Goal: Find specific page/section: Find specific page/section

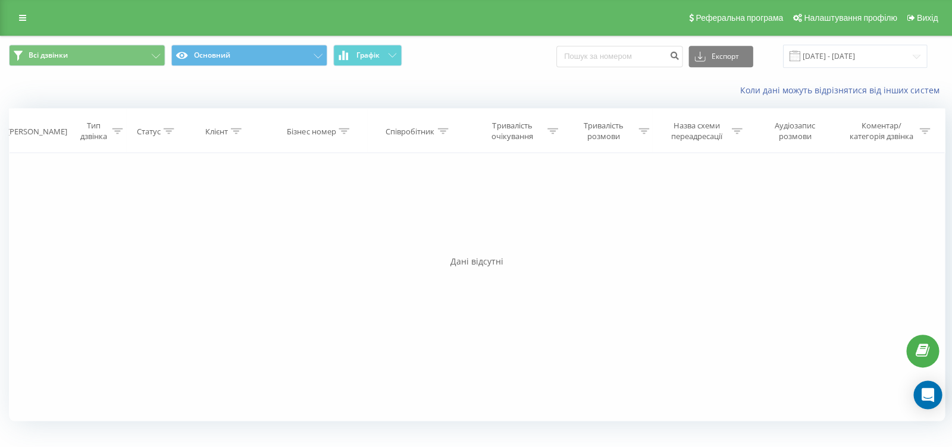
click at [377, 58] on span "Графік" at bounding box center [367, 55] width 23 height 8
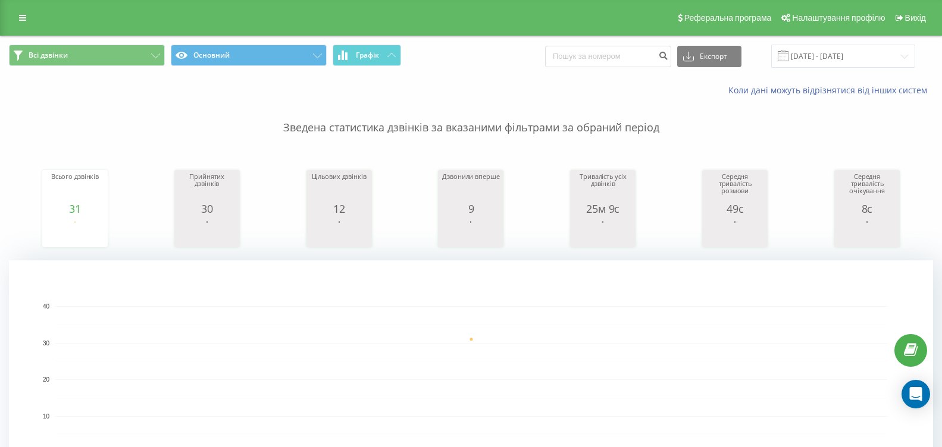
drag, startPoint x: 403, startPoint y: 54, endPoint x: 384, endPoint y: 54, distance: 19.6
click at [403, 53] on span "Всі дзвінки Основний Графік" at bounding box center [235, 56] width 453 height 23
click at [378, 54] on span "Графік" at bounding box center [367, 55] width 23 height 8
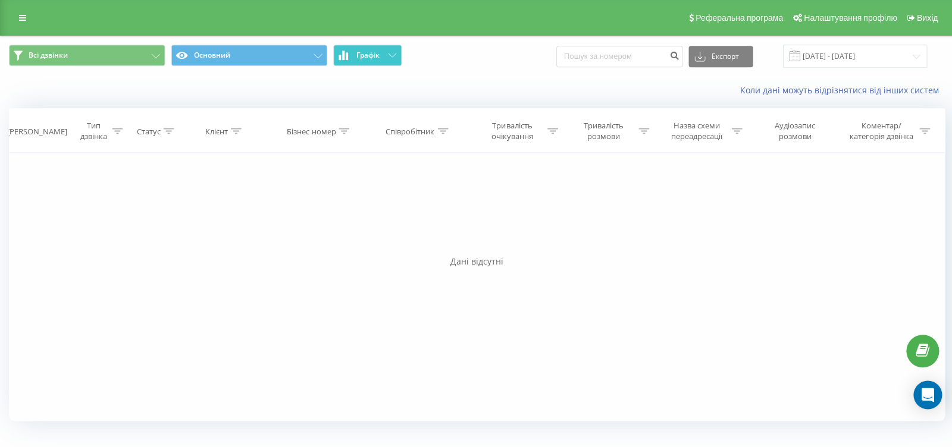
click at [378, 54] on span "Графік" at bounding box center [367, 55] width 23 height 8
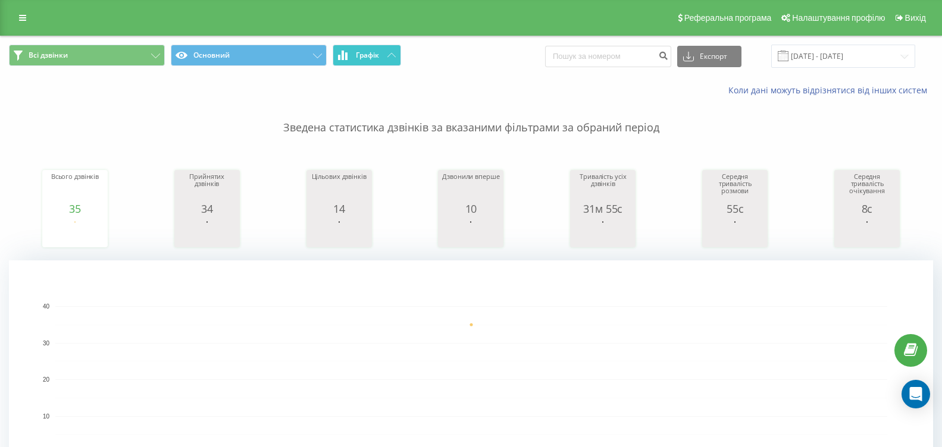
click at [374, 61] on button "Графік" at bounding box center [367, 55] width 68 height 21
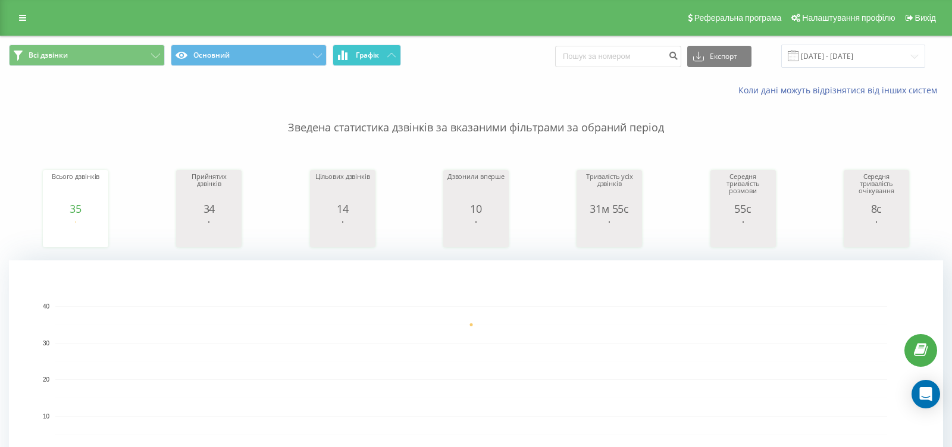
click at [374, 61] on button "Графік" at bounding box center [367, 55] width 68 height 21
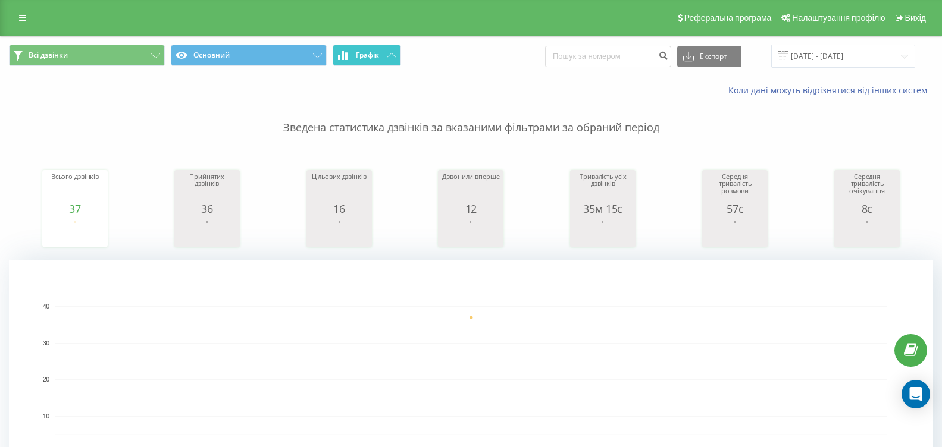
click at [372, 58] on span "Графік" at bounding box center [367, 55] width 23 height 8
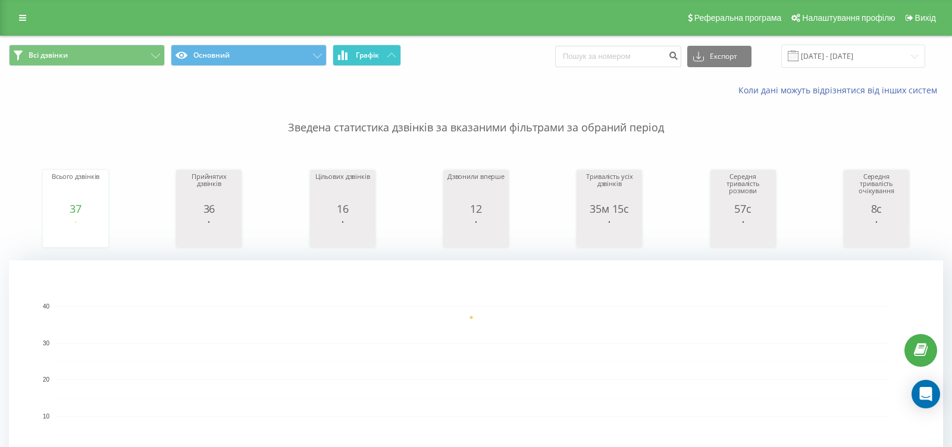
click at [372, 58] on span "Графік" at bounding box center [367, 55] width 23 height 8
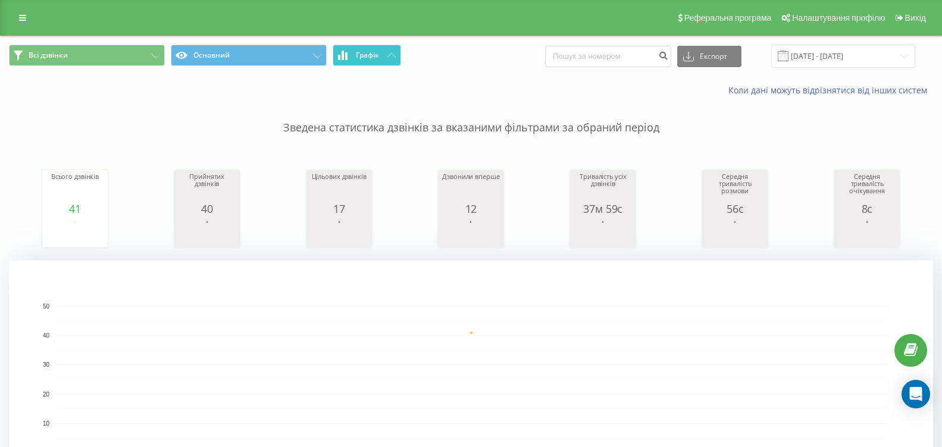
click at [391, 54] on icon at bounding box center [391, 55] width 8 height 4
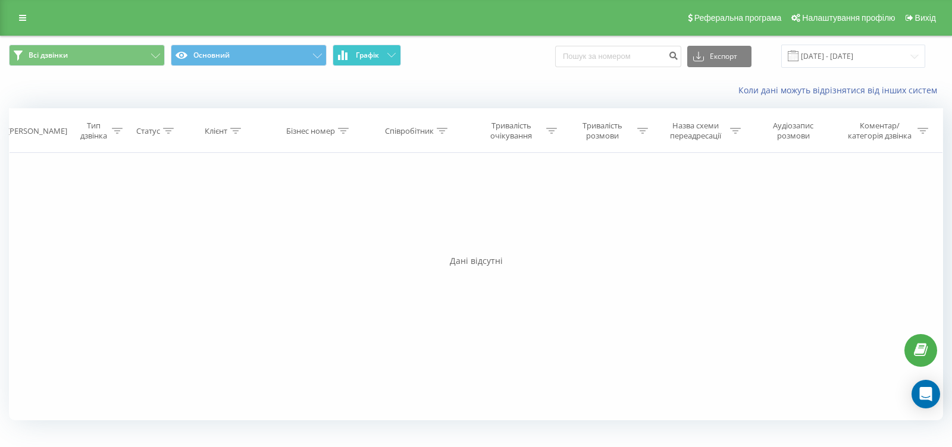
click at [391, 54] on icon at bounding box center [391, 55] width 8 height 4
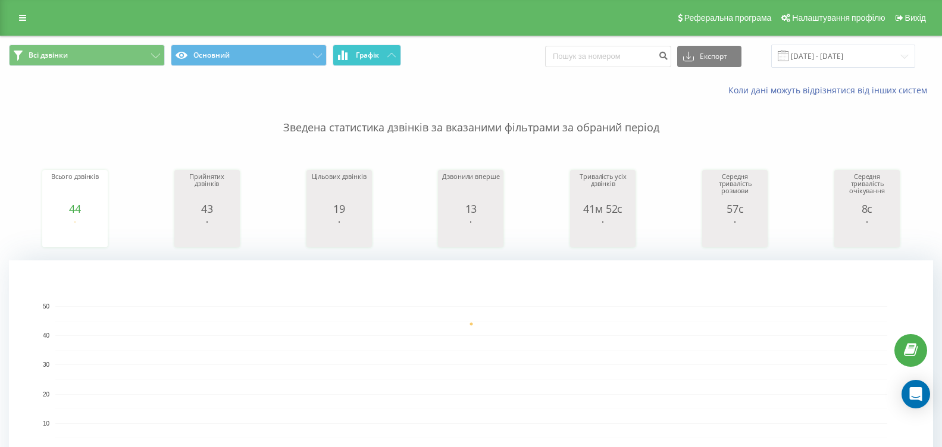
click at [375, 59] on span "Графік" at bounding box center [367, 55] width 23 height 8
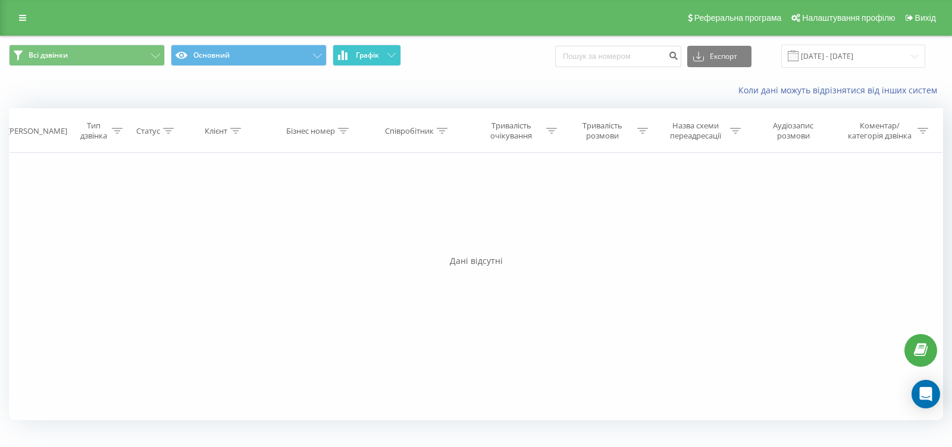
click at [375, 58] on span "Графік" at bounding box center [367, 55] width 23 height 8
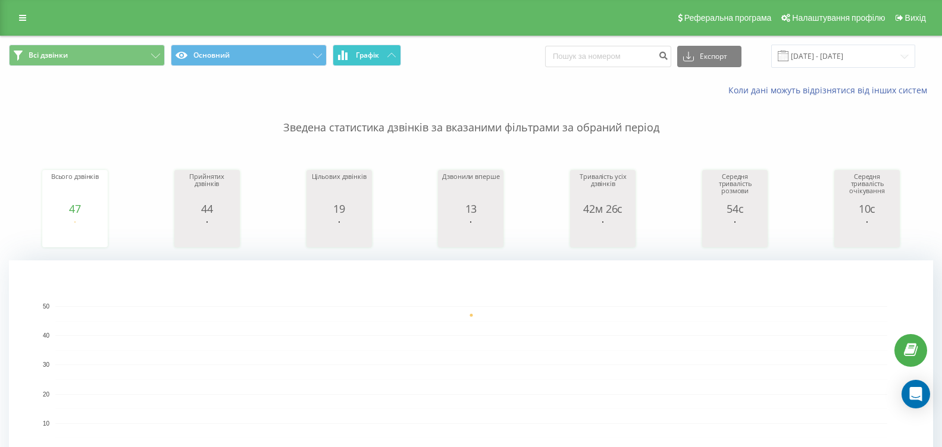
click at [378, 55] on span "Графік" at bounding box center [367, 55] width 23 height 8
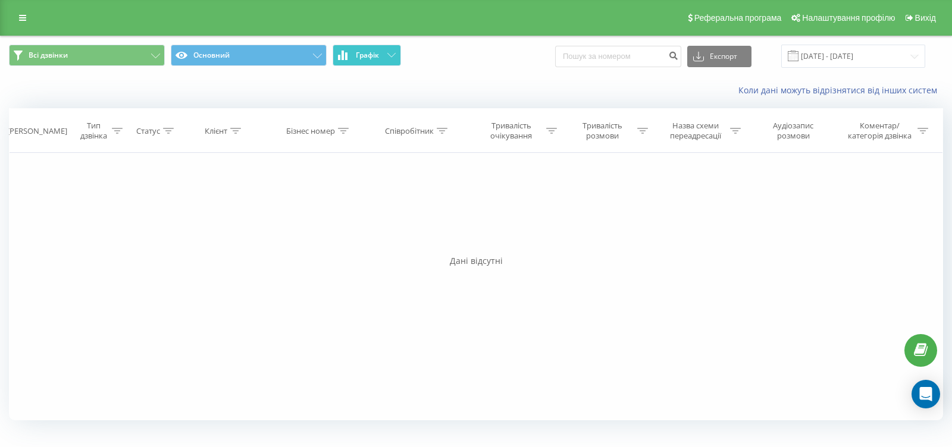
click at [378, 55] on span "Графік" at bounding box center [367, 55] width 23 height 8
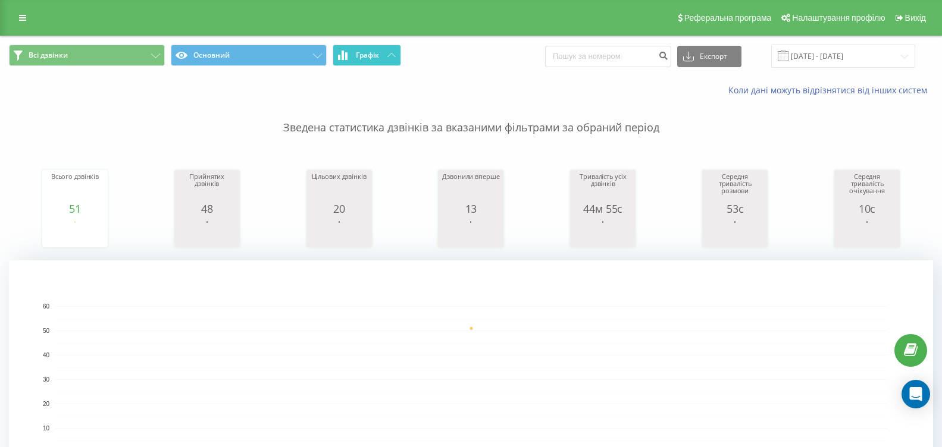
click at [386, 54] on button "Графік" at bounding box center [367, 55] width 68 height 21
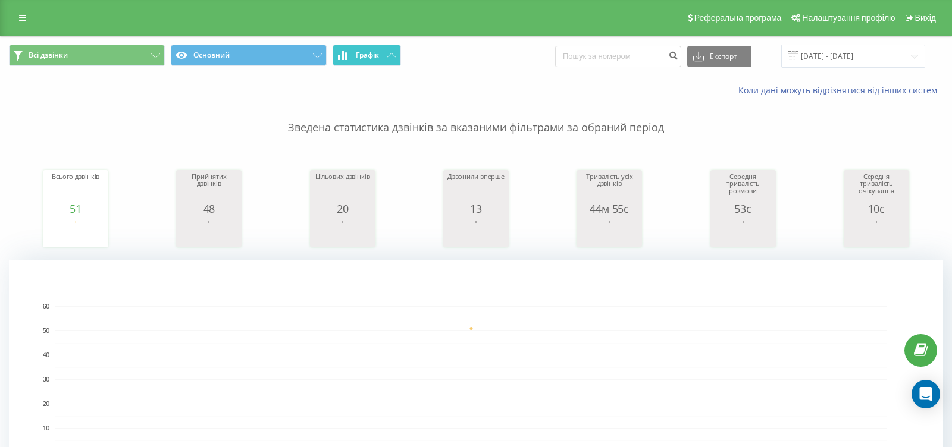
click at [386, 54] on button "Графік" at bounding box center [367, 55] width 68 height 21
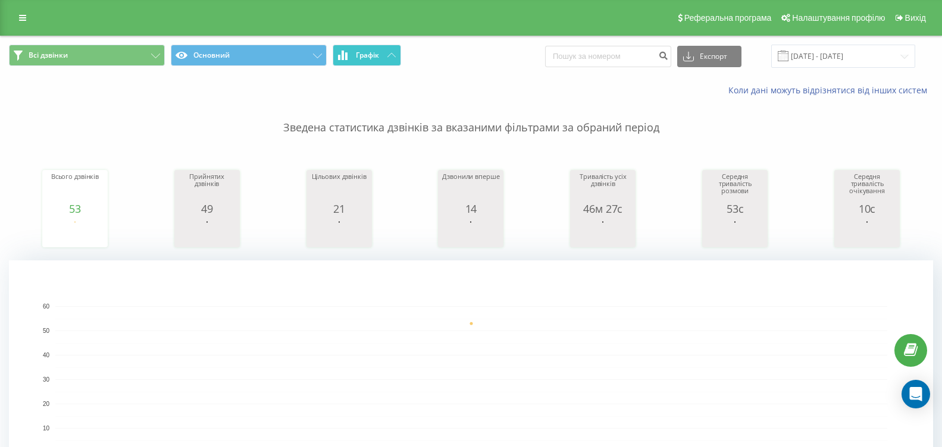
click at [366, 54] on span "Графік" at bounding box center [367, 55] width 23 height 8
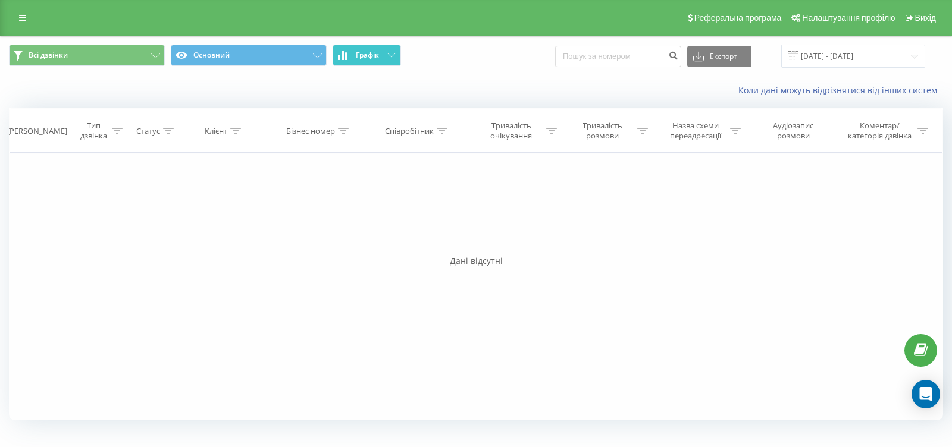
click at [366, 54] on span "Графік" at bounding box center [367, 55] width 23 height 8
